Goal: Information Seeking & Learning: Understand process/instructions

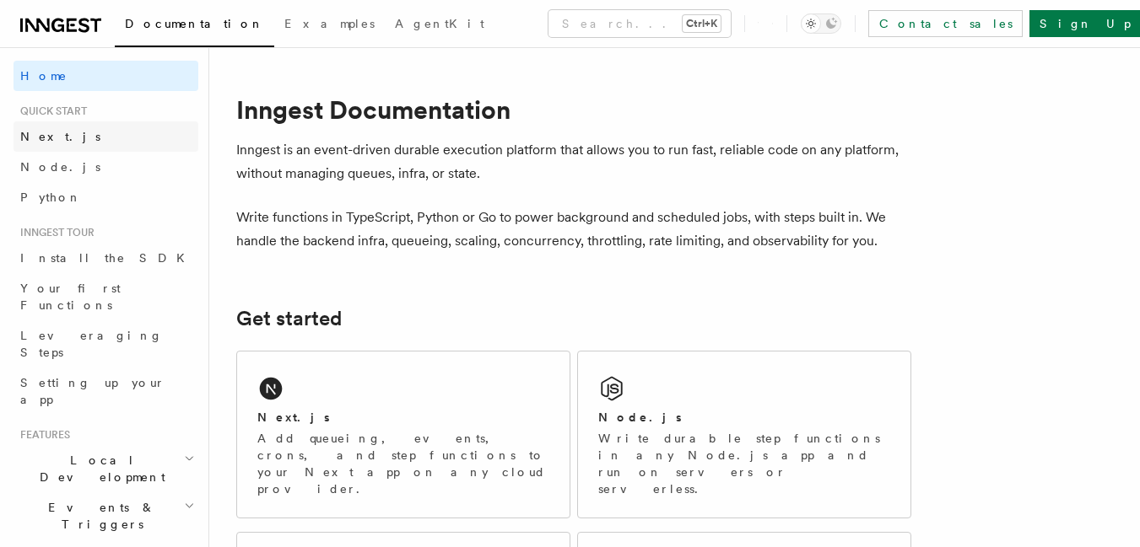
click at [51, 143] on span "Next.js" at bounding box center [60, 136] width 80 height 17
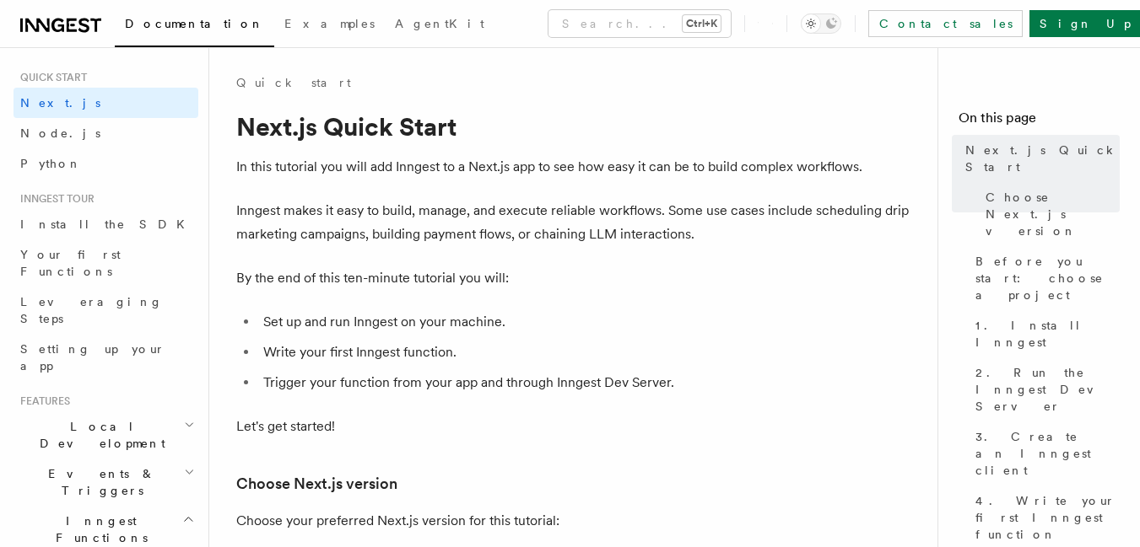
scroll to position [67, 0]
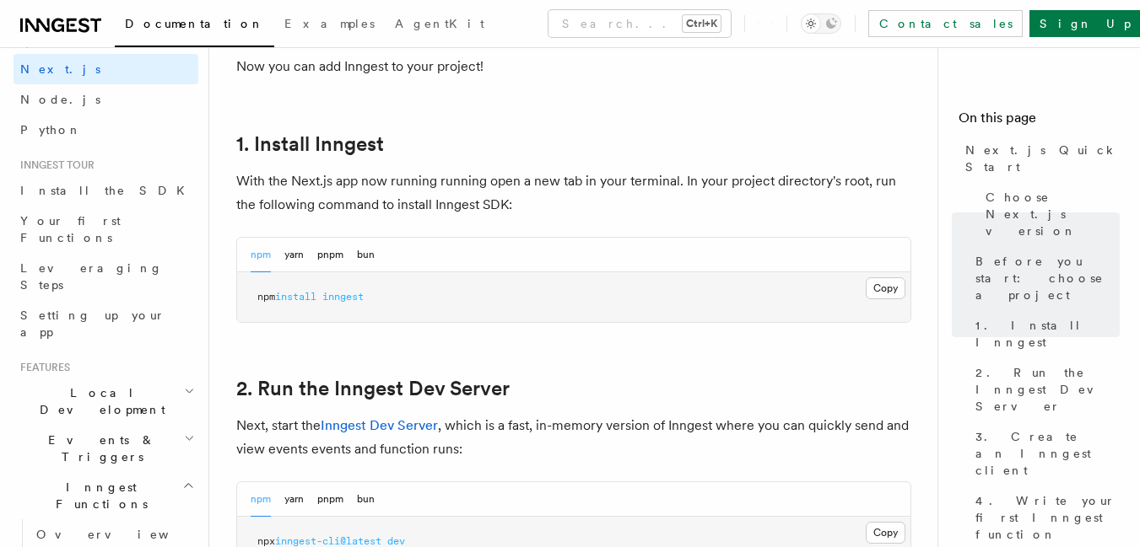
scroll to position [877, 0]
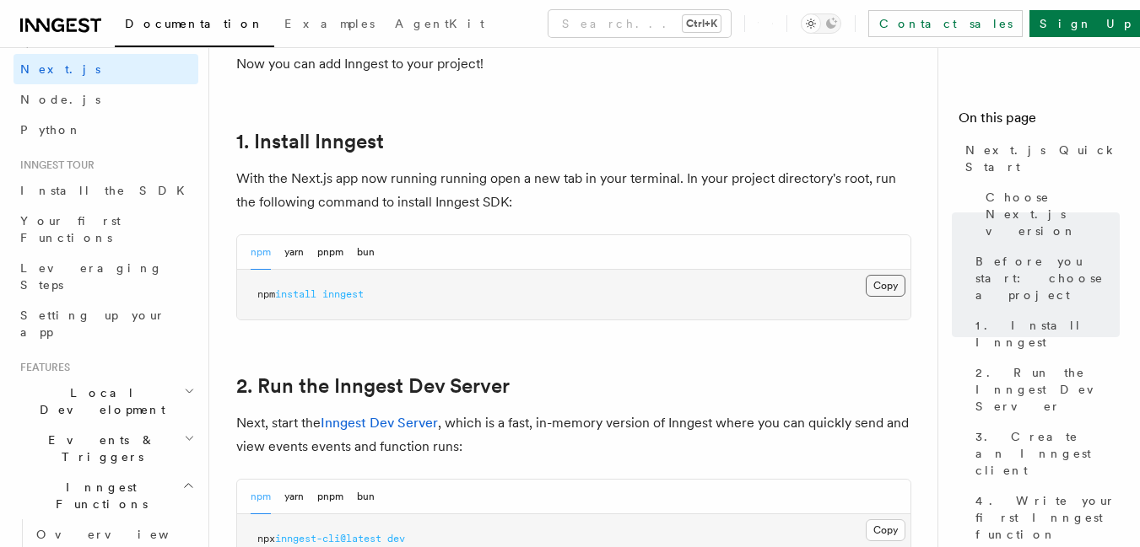
click at [892, 281] on button "Copy Copied" at bounding box center [885, 286] width 40 height 22
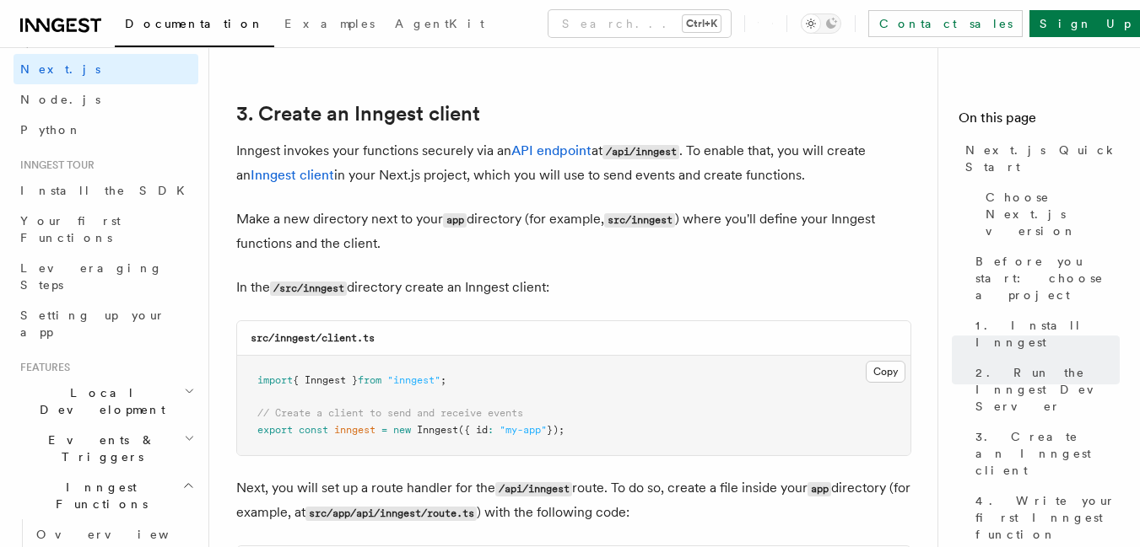
scroll to position [1957, 0]
click at [307, 286] on code "/src/inngest" at bounding box center [308, 290] width 77 height 14
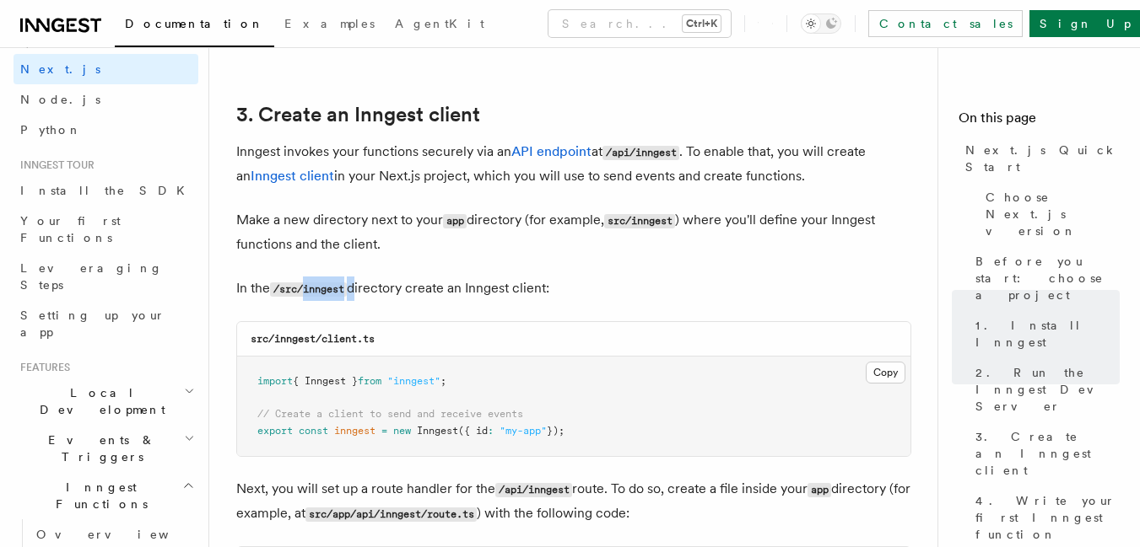
click at [307, 286] on code "/src/inngest" at bounding box center [308, 290] width 77 height 14
copy code "inngest"
click at [324, 336] on code "src/inngest/client.ts" at bounding box center [313, 339] width 124 height 12
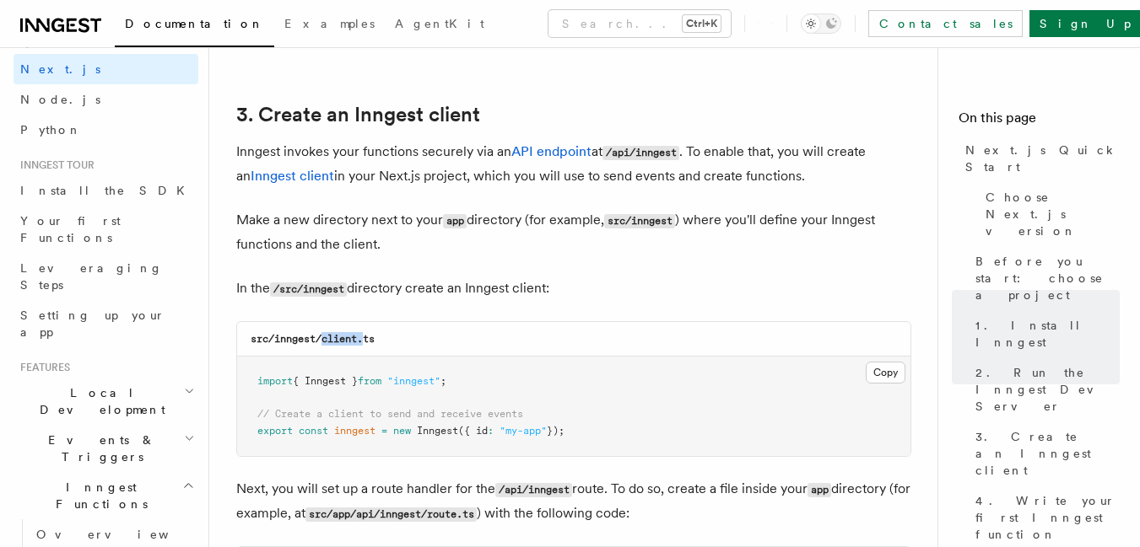
copy code "client."
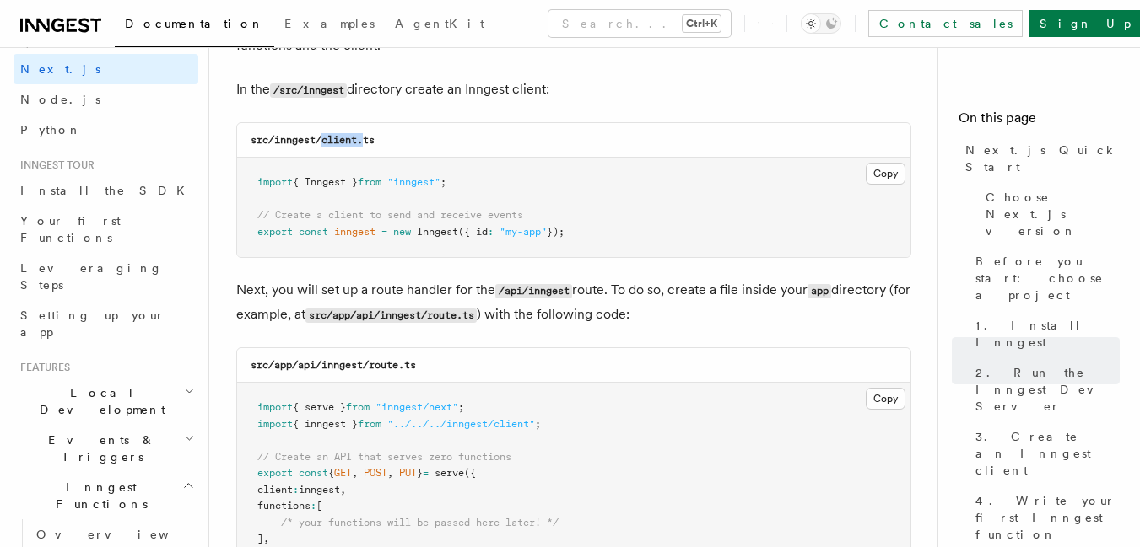
scroll to position [2159, 0]
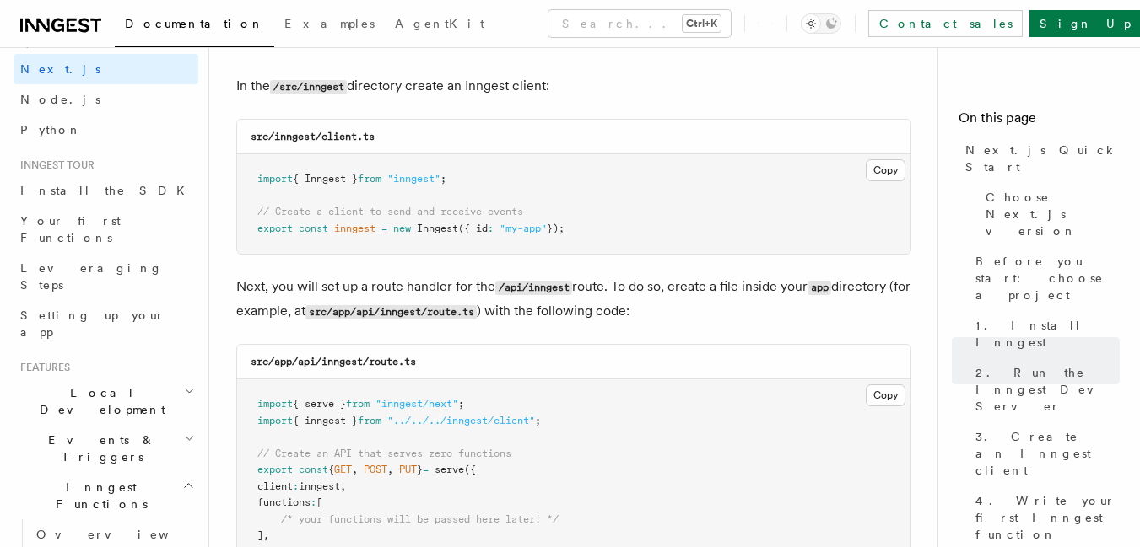
click at [258, 177] on span "import" at bounding box center [274, 179] width 35 height 12
copy code "import { Inngest } from "inngest" ; // Create a client to send and receive even…"
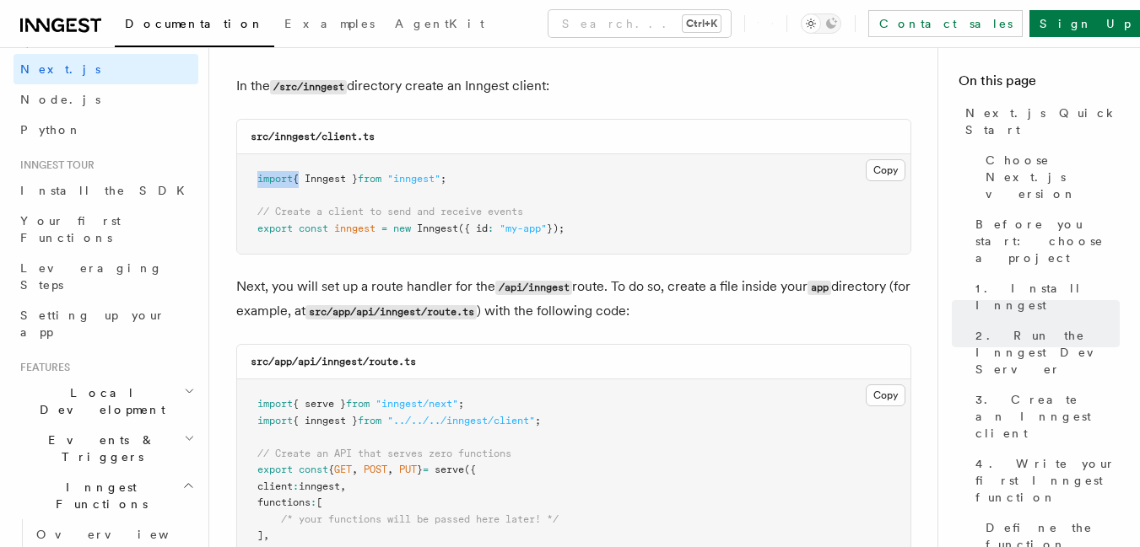
scroll to position [38, 0]
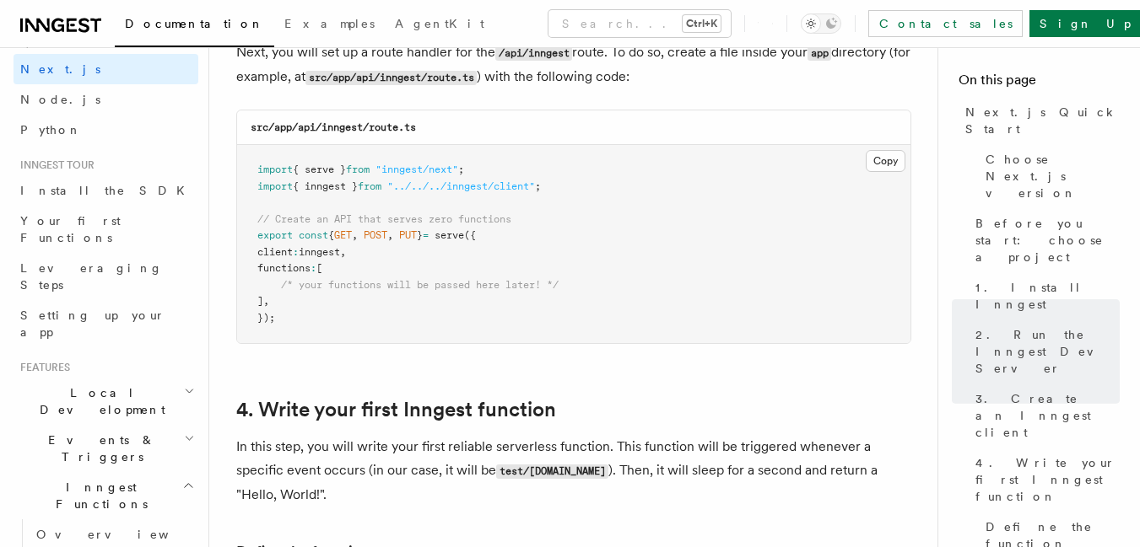
scroll to position [2396, 0]
click at [884, 161] on button "Copy Copied" at bounding box center [885, 159] width 40 height 22
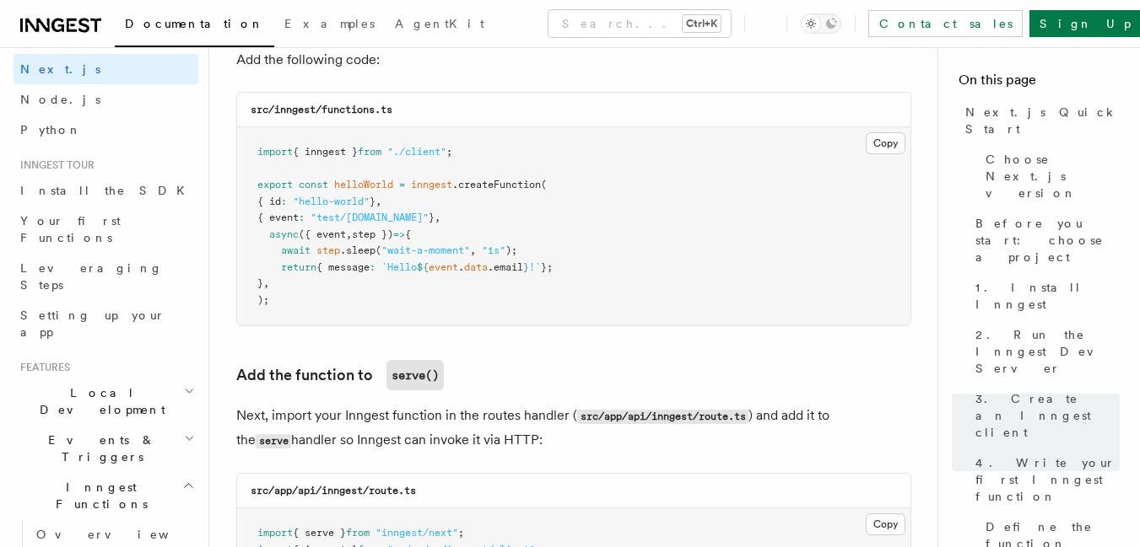
scroll to position [3037, 0]
click at [323, 109] on code "src/inngest/functions.ts" at bounding box center [322, 111] width 142 height 12
copy code "functions"
